Goal: Task Accomplishment & Management: Manage account settings

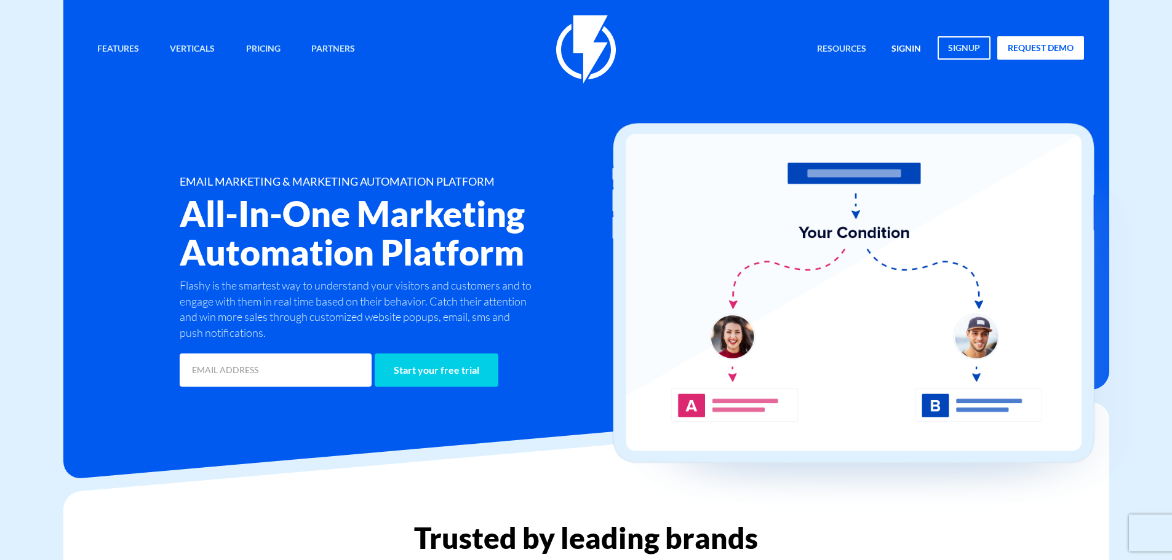
click at [901, 46] on link "signin" at bounding box center [906, 49] width 48 height 26
click at [907, 50] on link "signin" at bounding box center [906, 49] width 48 height 26
click at [905, 43] on link "signin" at bounding box center [906, 49] width 48 height 26
